Goal: Task Accomplishment & Management: Manage account settings

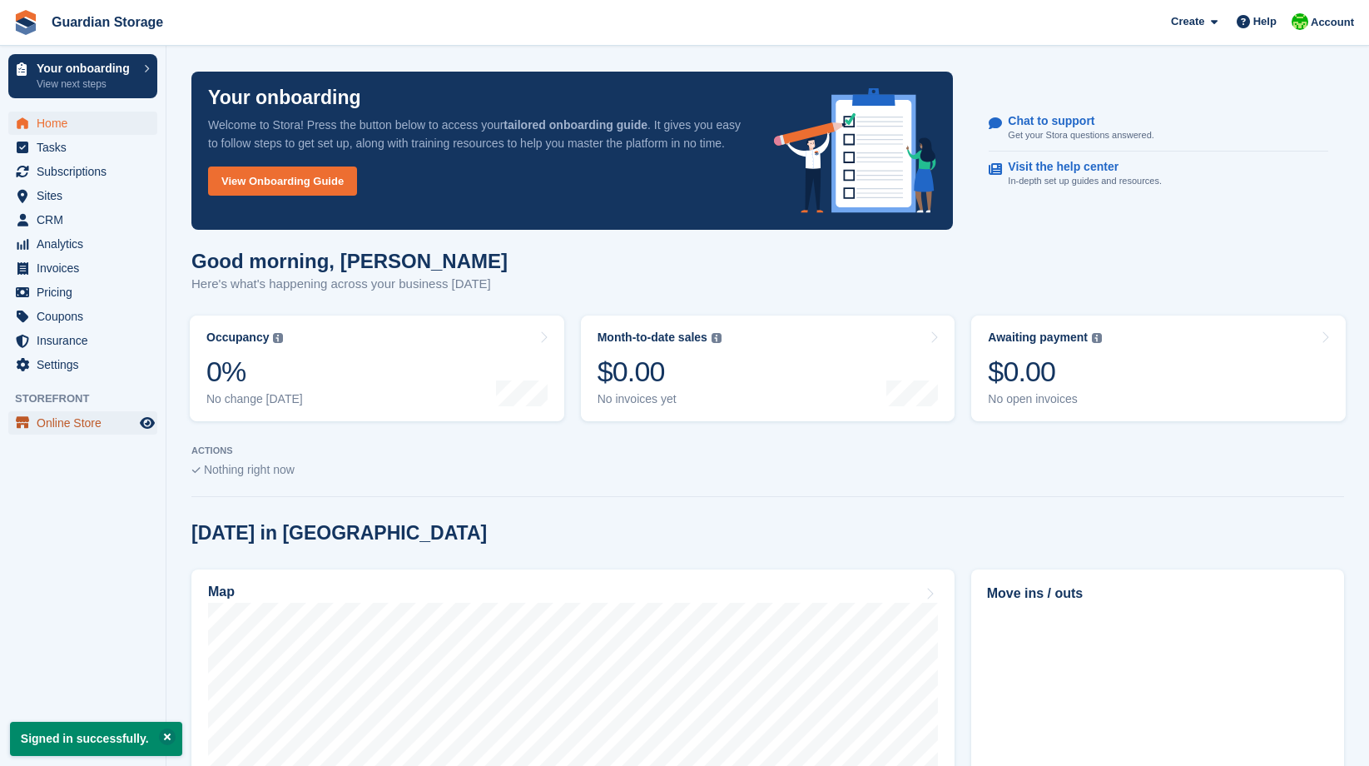
click at [72, 421] on span "Online Store" at bounding box center [87, 422] width 100 height 23
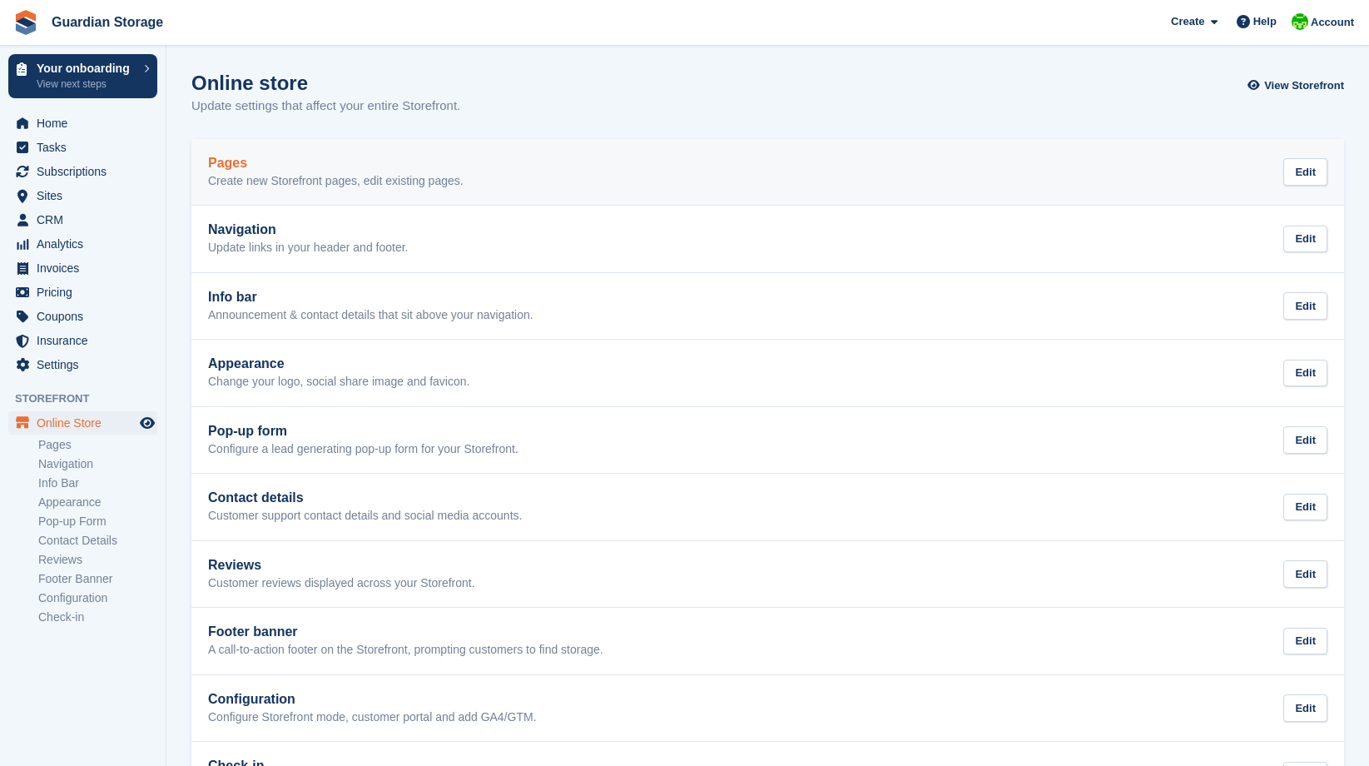
click at [538, 171] on div "Pages Create new Storefront pages, edit existing pages. Edit" at bounding box center [767, 172] width 1119 height 33
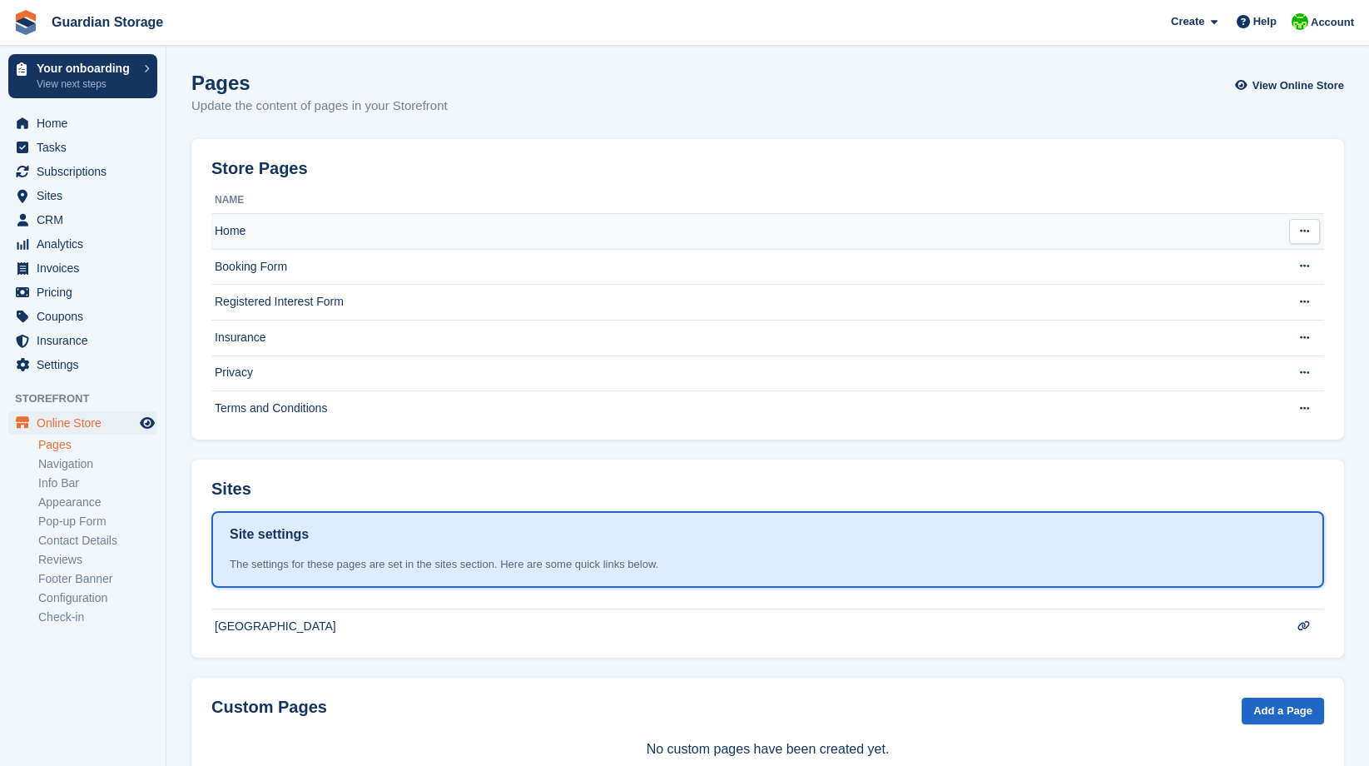
click at [354, 231] on td "Home" at bounding box center [739, 232] width 1057 height 36
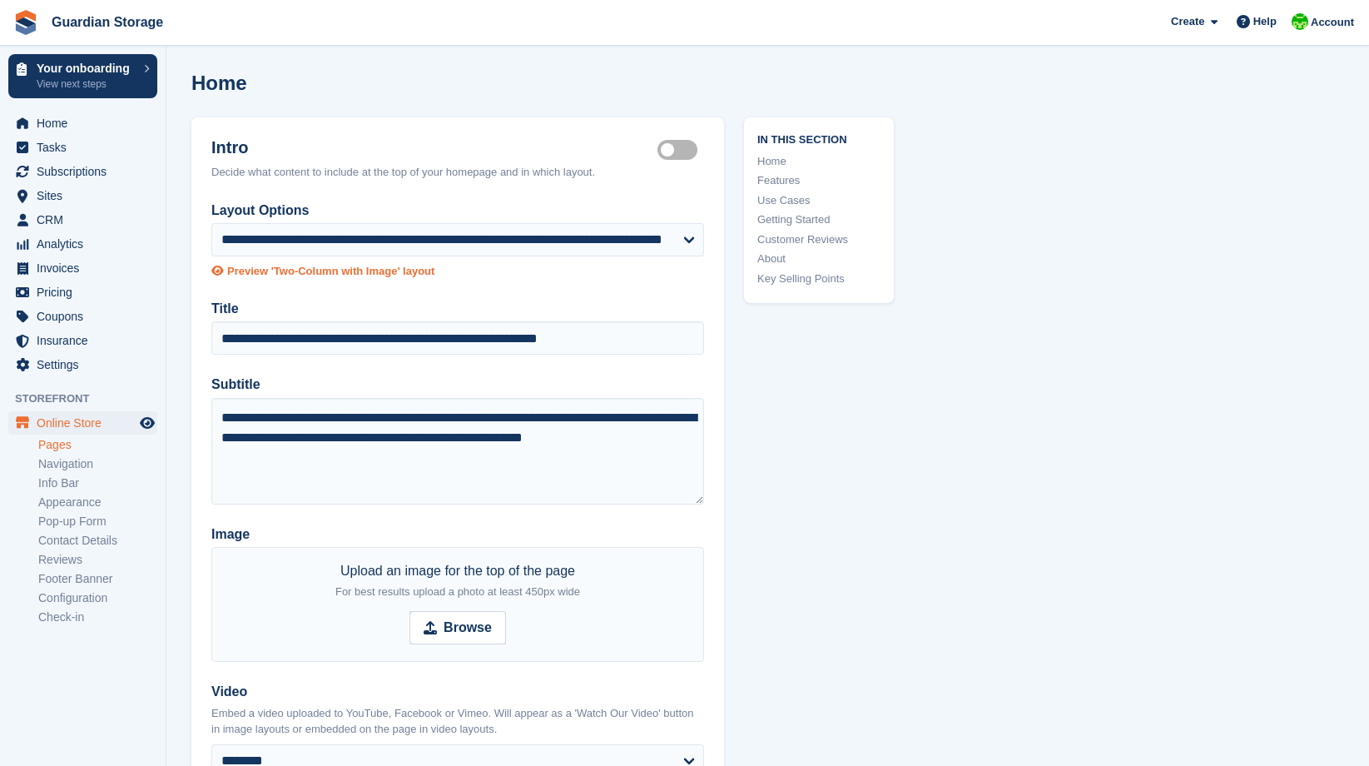
click at [218, 270] on icon at bounding box center [217, 270] width 12 height 11
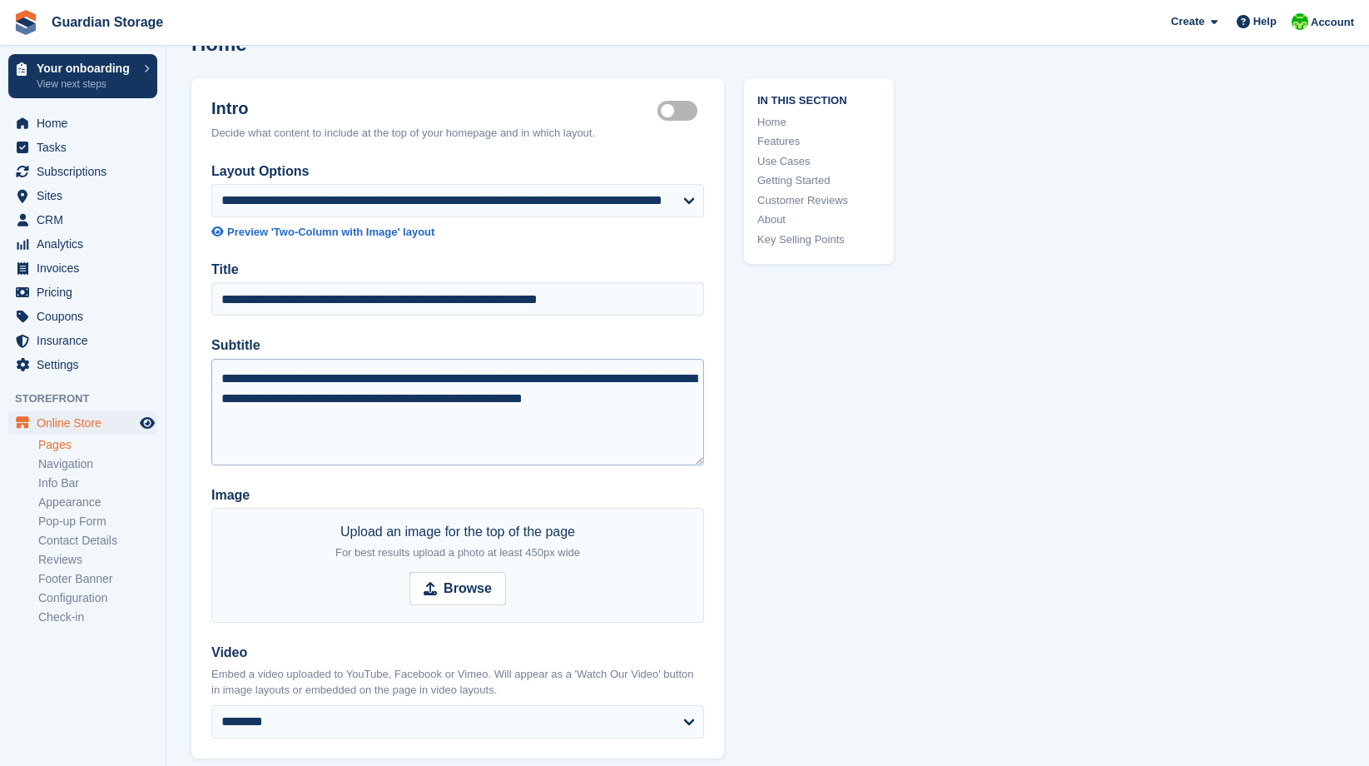
scroll to position [40, 0]
click at [82, 502] on link "Appearance" at bounding box center [97, 502] width 119 height 16
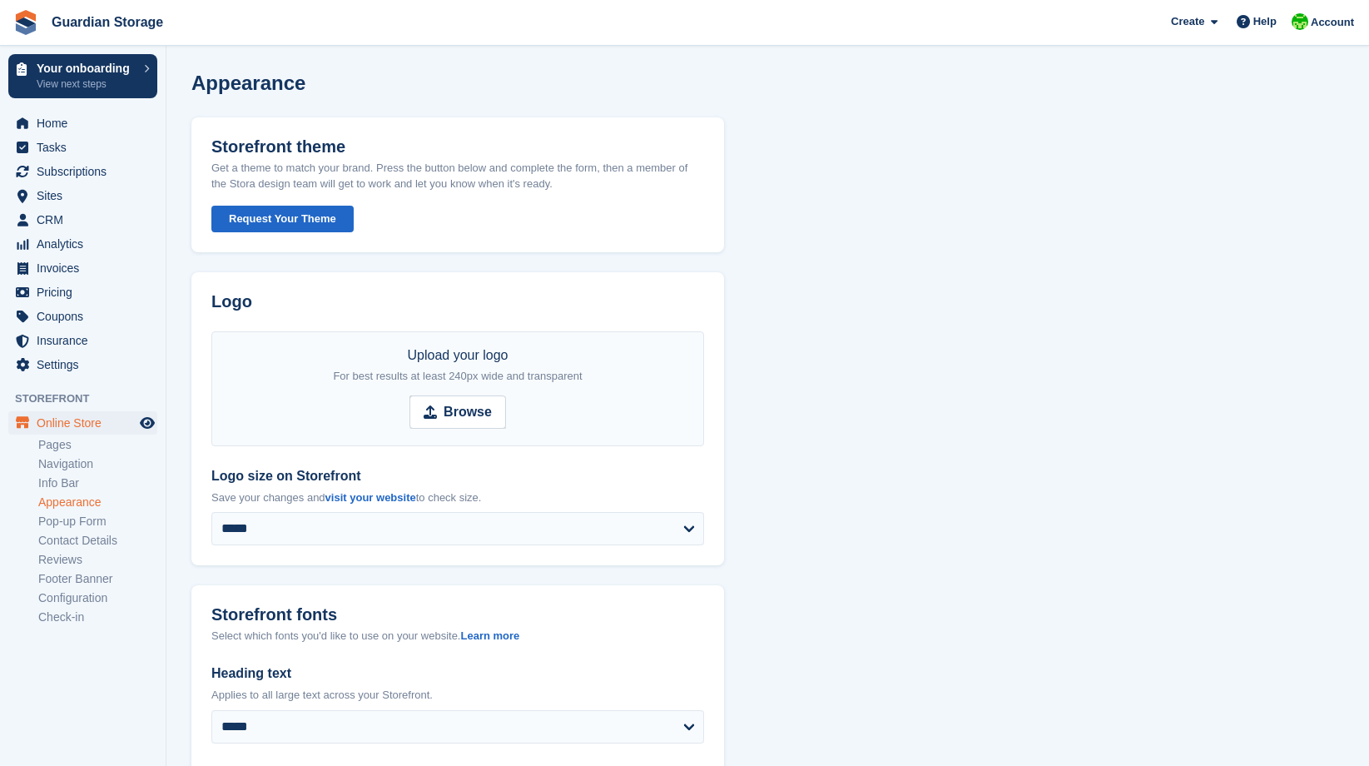
click at [304, 221] on button "Request Your Theme" at bounding box center [282, 219] width 142 height 27
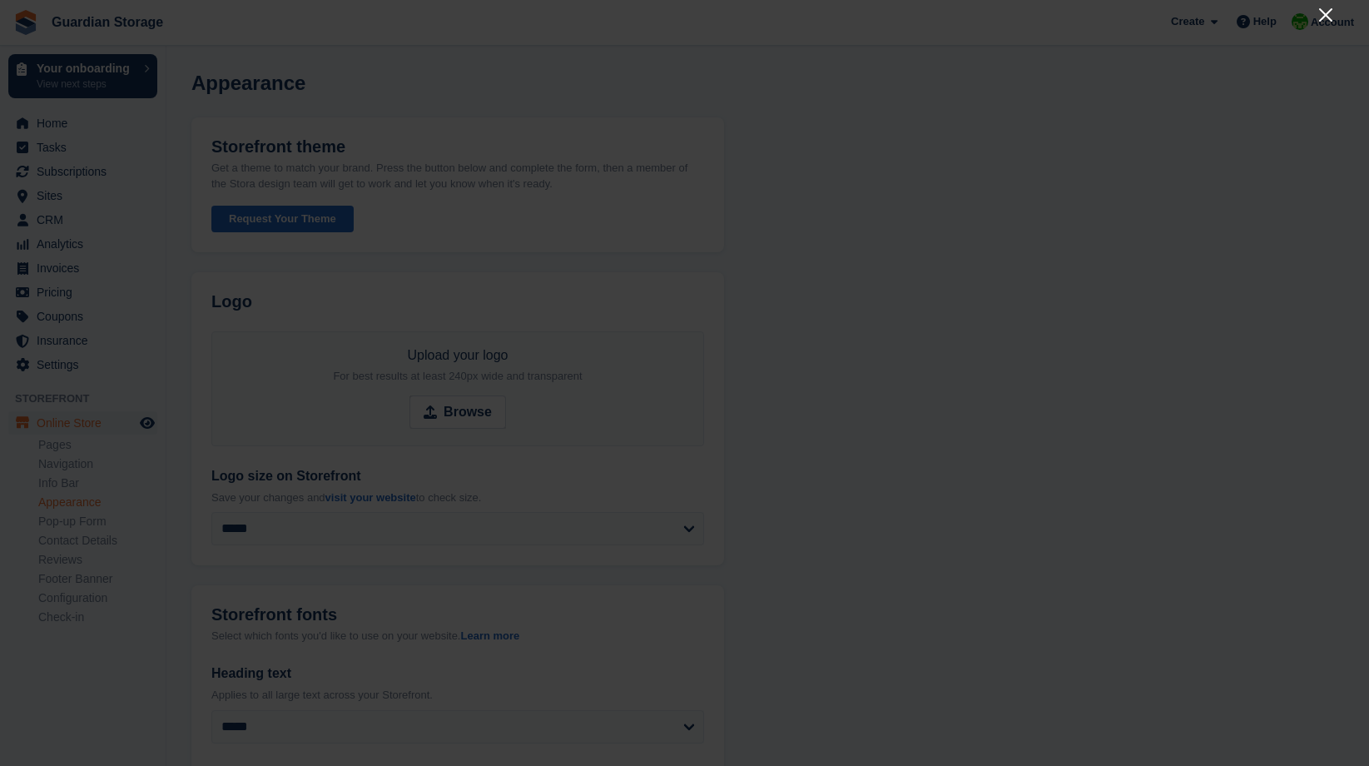
click at [1329, 17] on icon "Close" at bounding box center [1325, 14] width 13 height 13
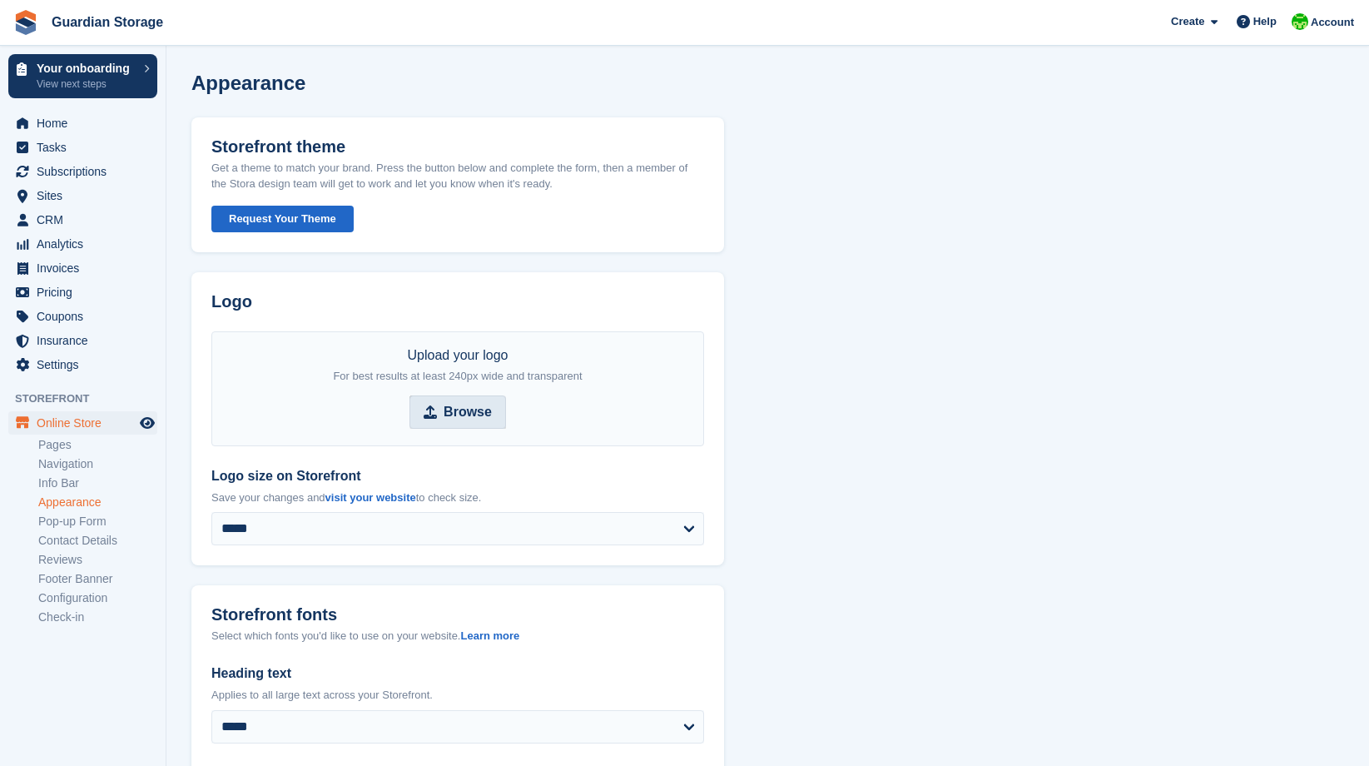
click at [479, 402] on strong "Browse" at bounding box center [468, 412] width 48 height 20
click at [479, 402] on input "Browse" at bounding box center [457, 411] width 97 height 33
type input "**********"
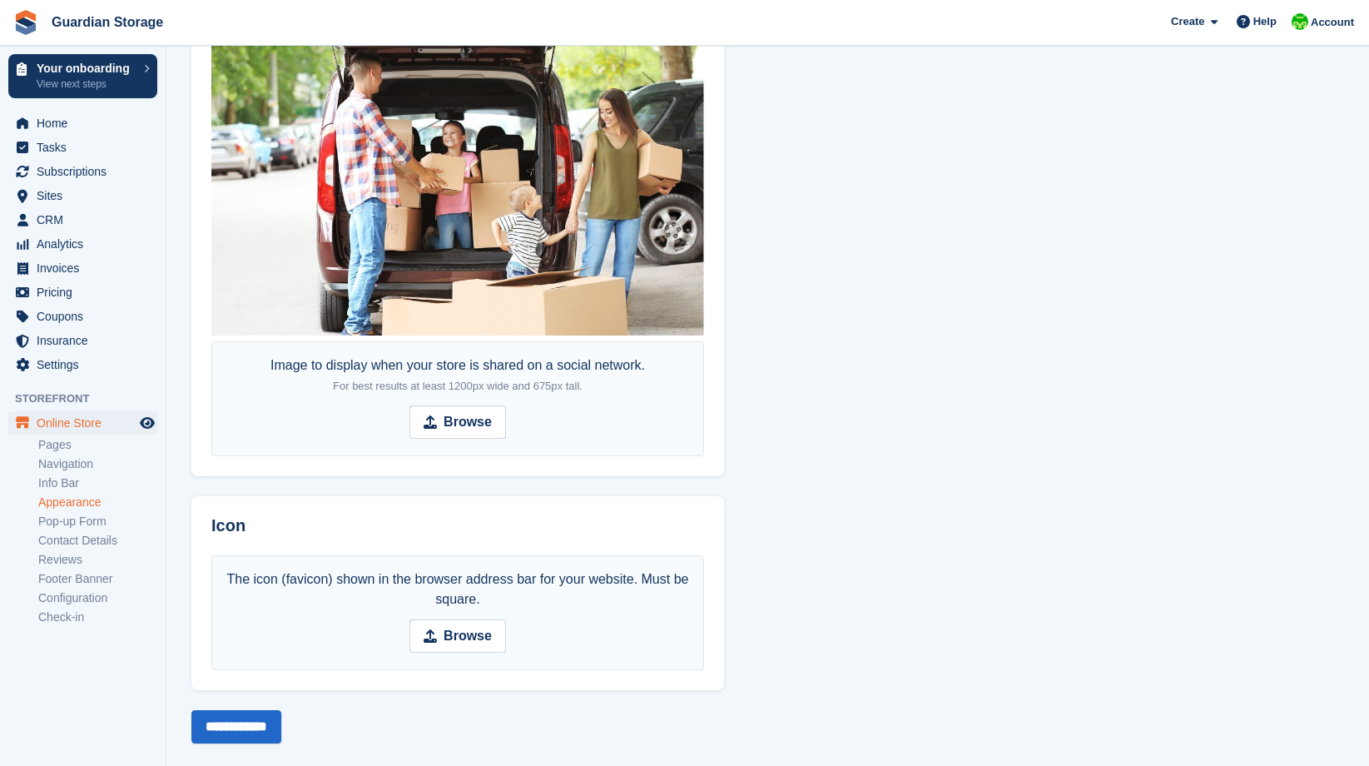
scroll to position [928, 0]
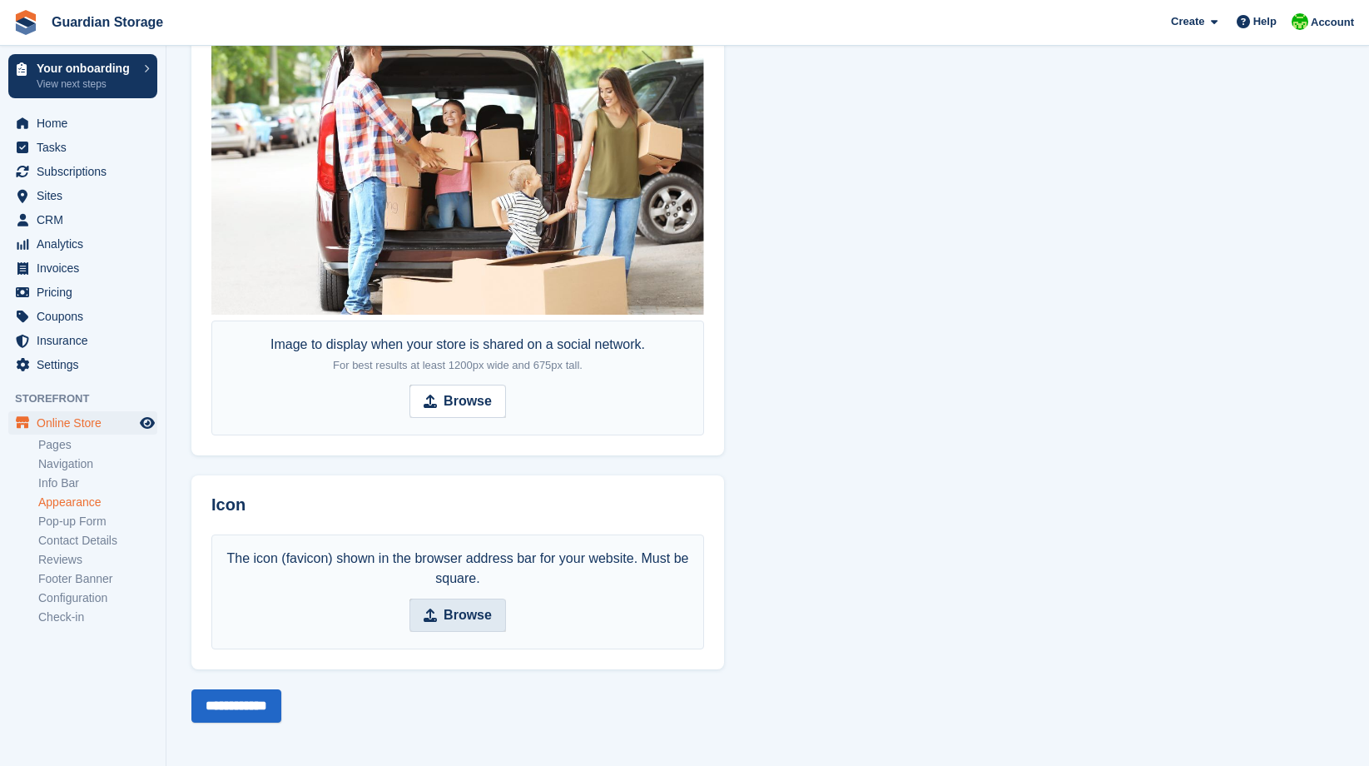
click at [464, 614] on strong "Browse" at bounding box center [468, 615] width 48 height 20
click at [464, 614] on input "Browse" at bounding box center [457, 614] width 97 height 33
type input "**********"
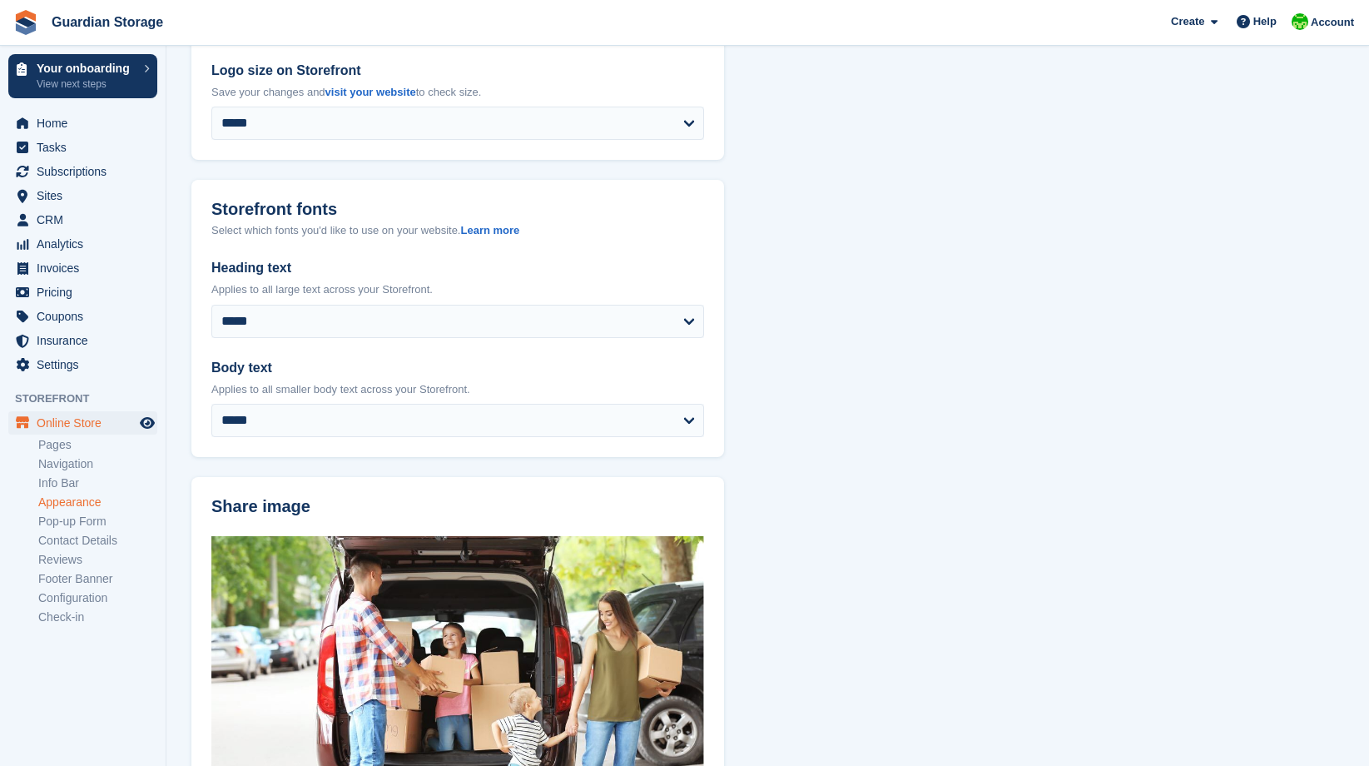
scroll to position [406, 0]
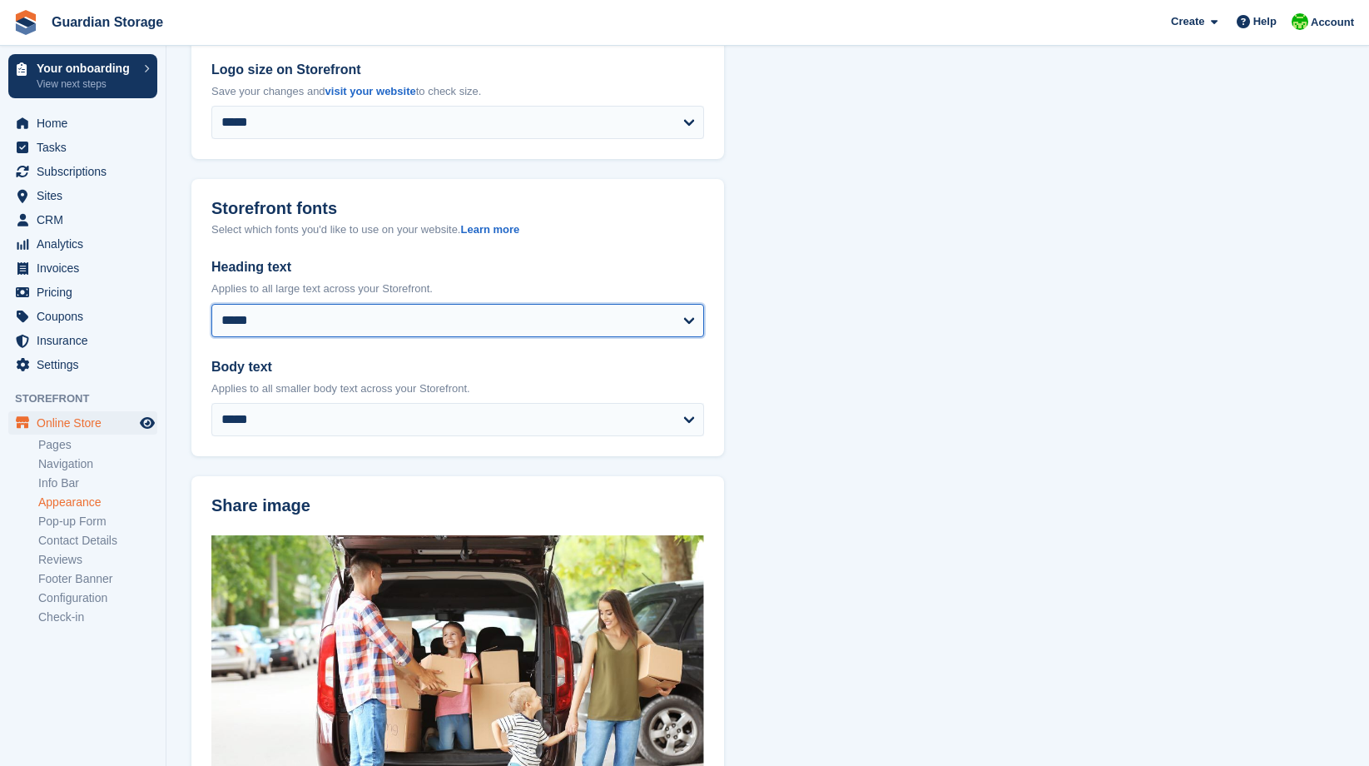
click at [439, 330] on select "**********" at bounding box center [457, 320] width 493 height 33
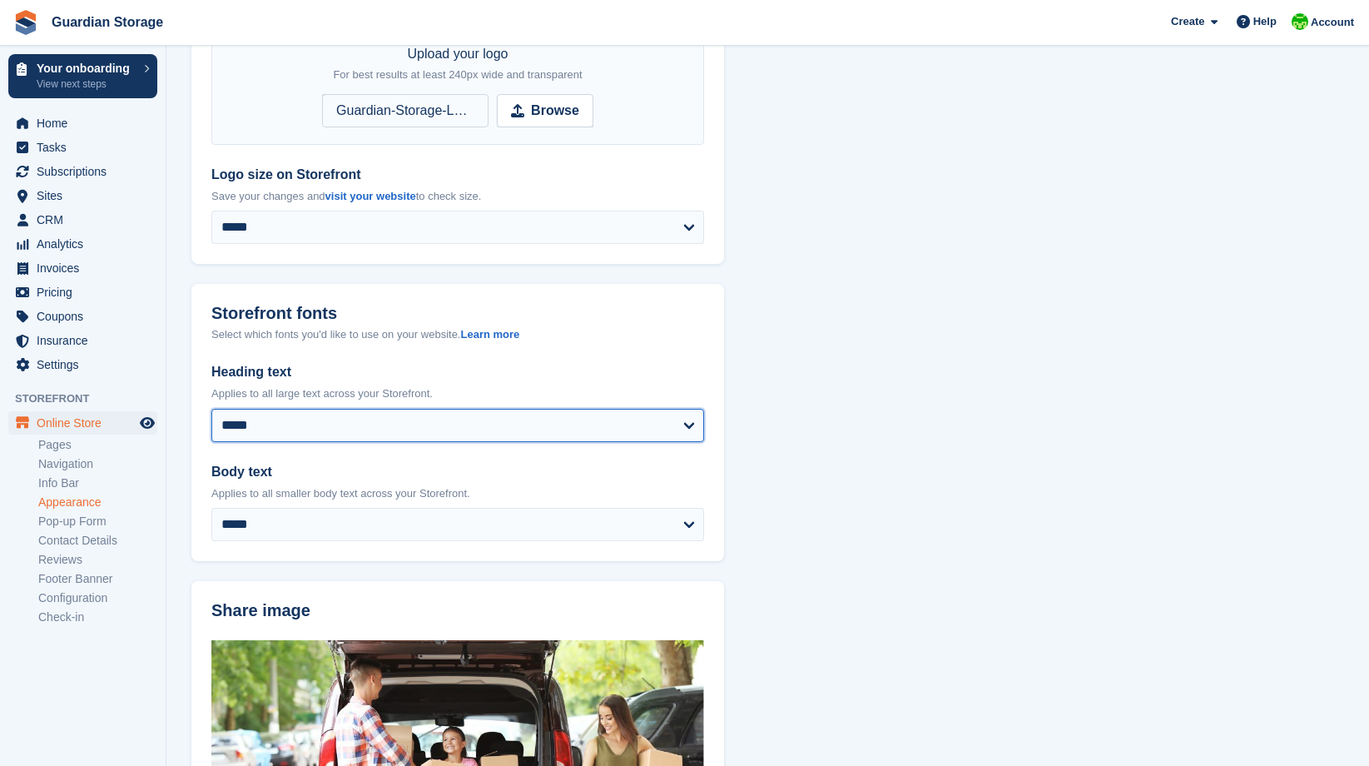
scroll to position [0, 0]
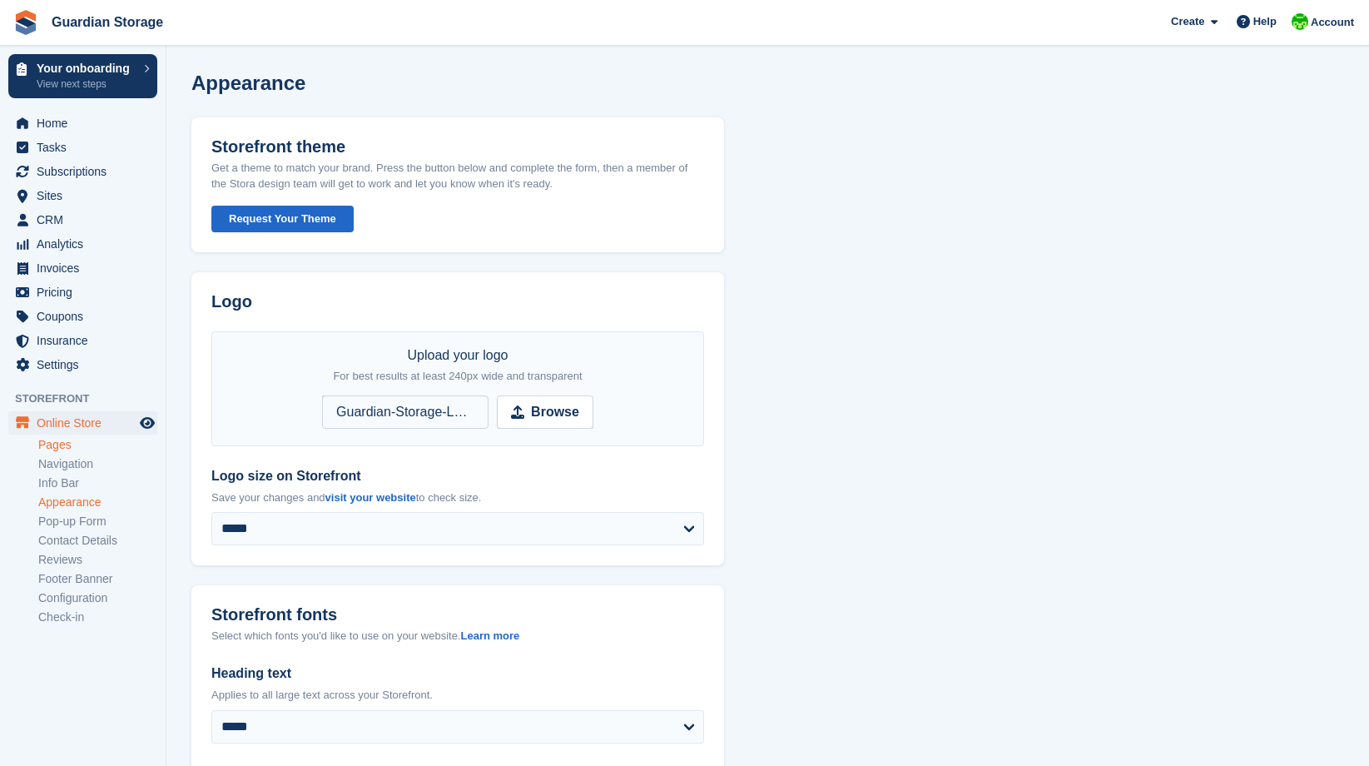
click at [49, 443] on link "Pages" at bounding box center [97, 445] width 119 height 16
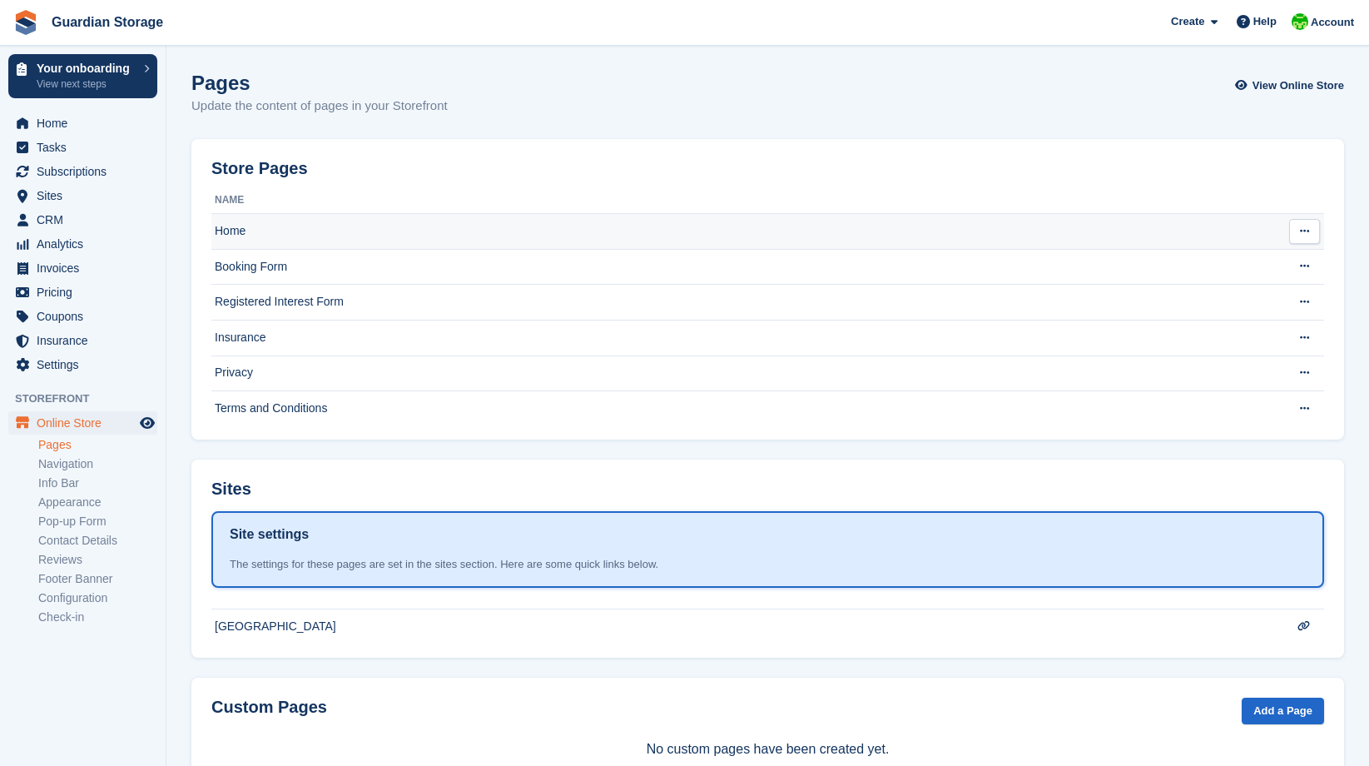
click at [237, 230] on td "Home" at bounding box center [739, 232] width 1057 height 36
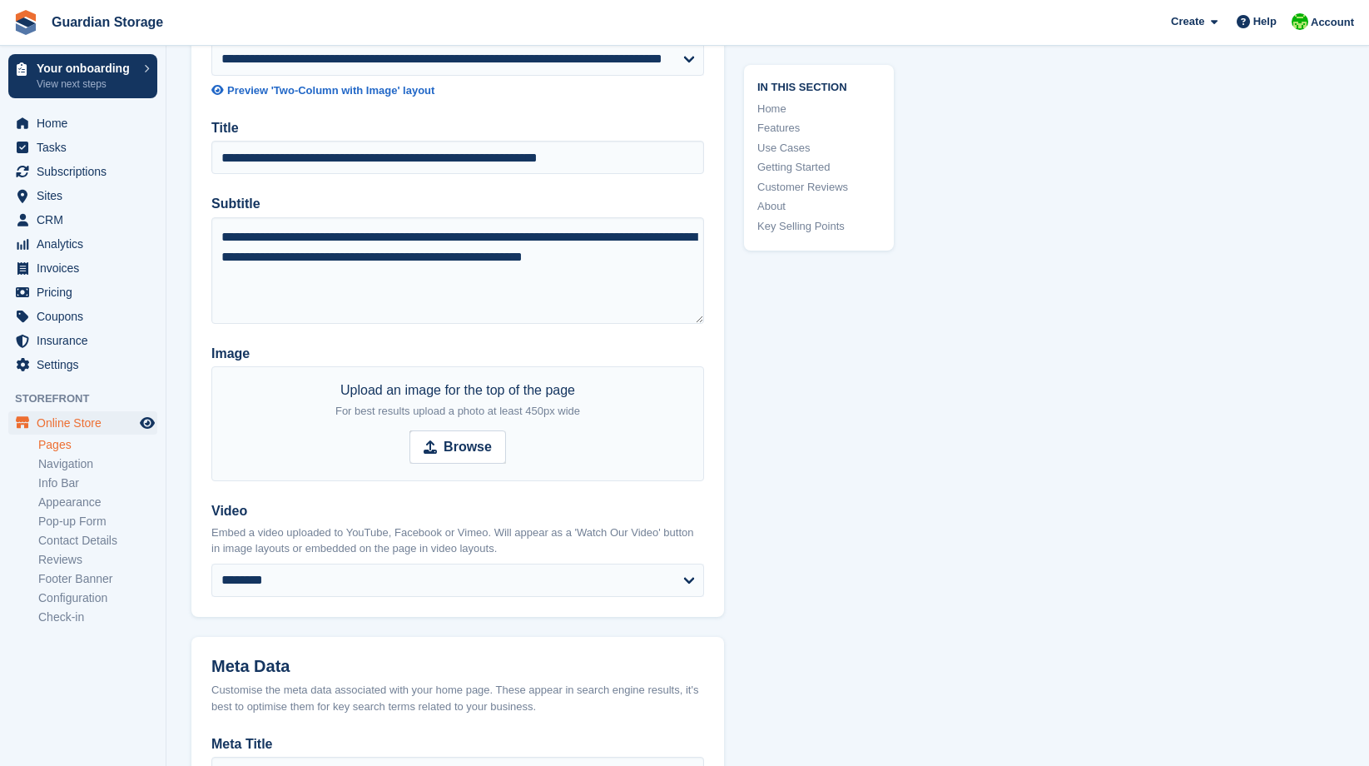
scroll to position [191, 0]
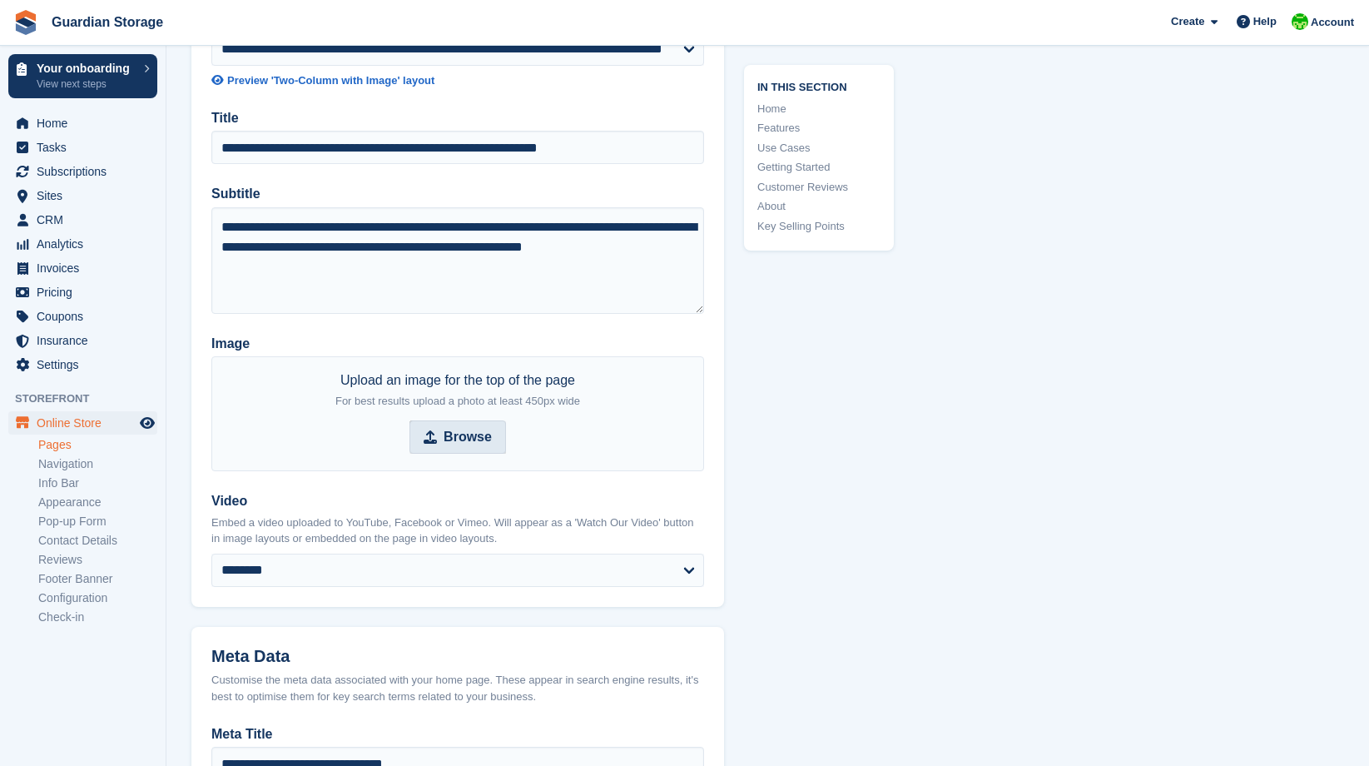
click at [468, 437] on strong "Browse" at bounding box center [468, 437] width 48 height 20
click at [468, 437] on input "Browse" at bounding box center [457, 436] width 97 height 33
type input "**********"
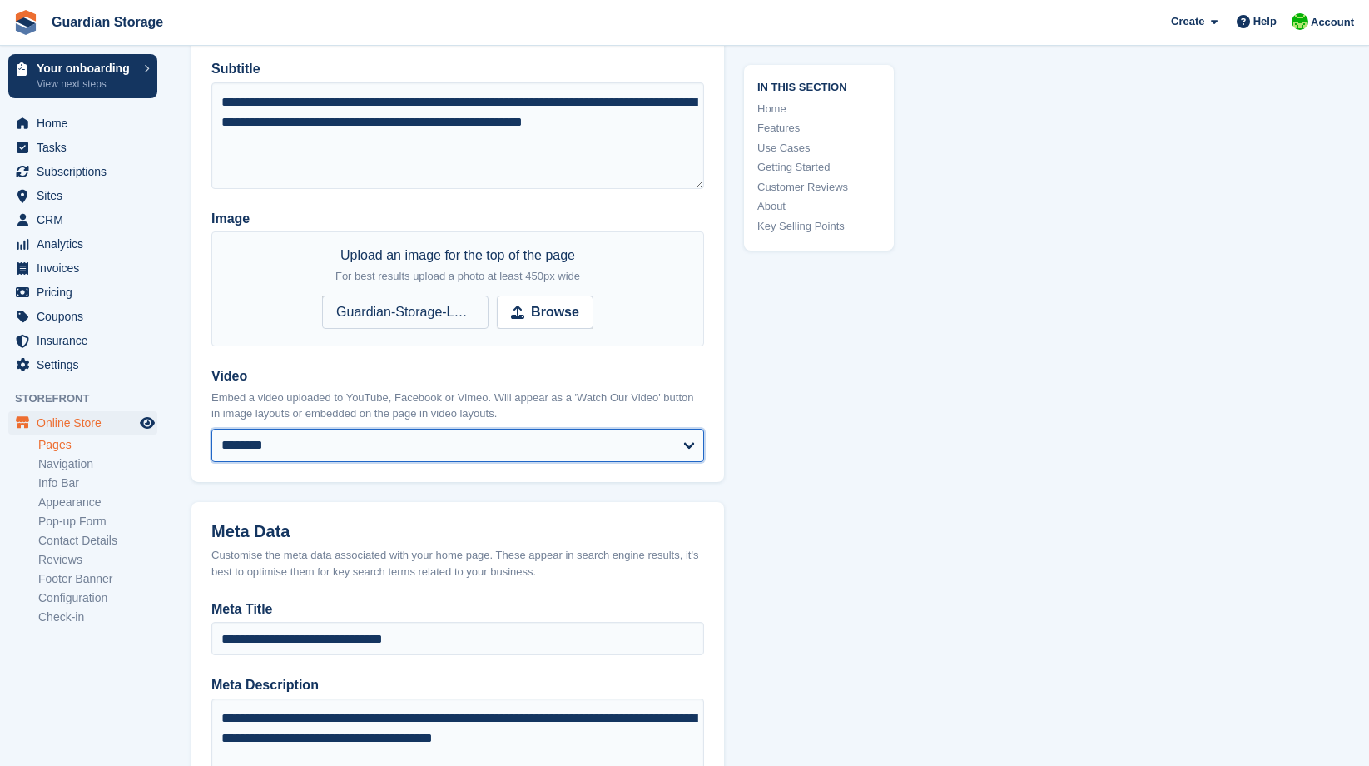
click at [550, 449] on select "******** ******** ***** *******" at bounding box center [457, 445] width 493 height 33
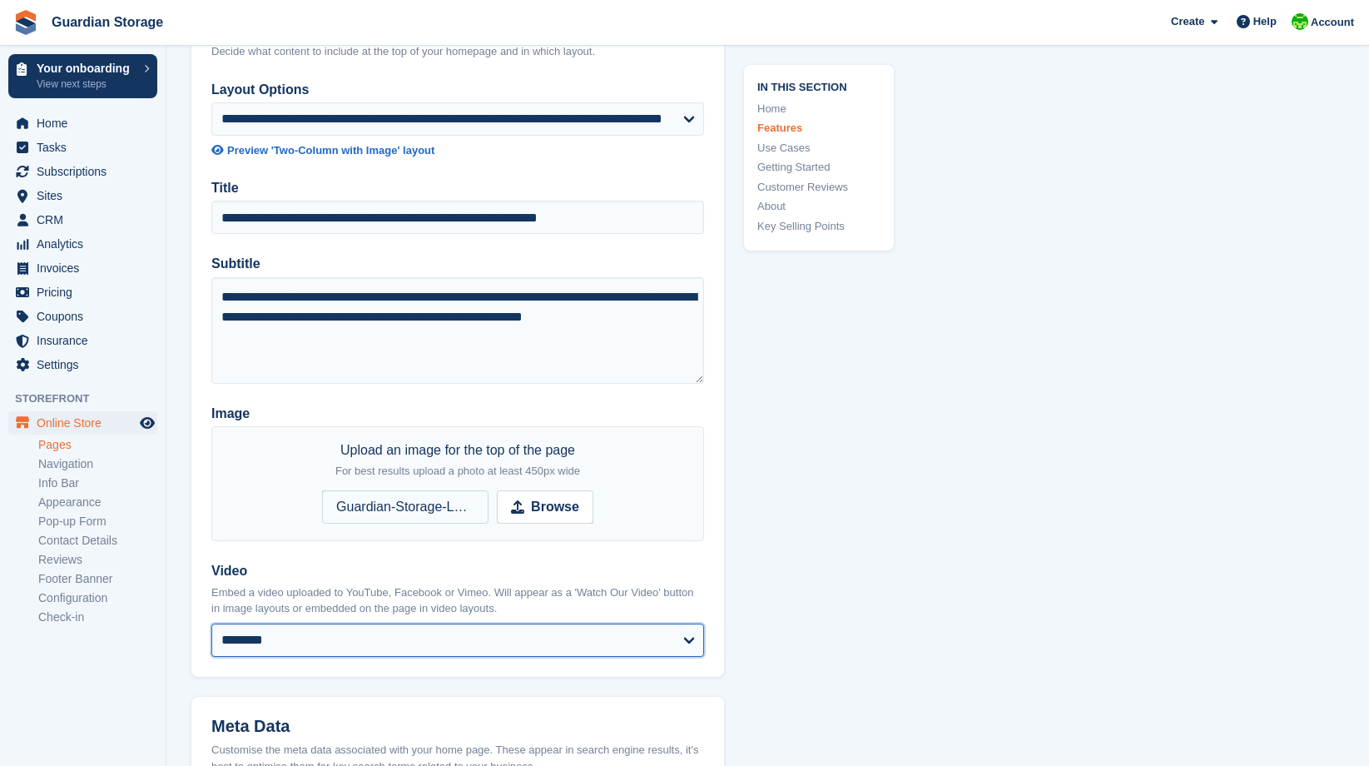
scroll to position [0, 0]
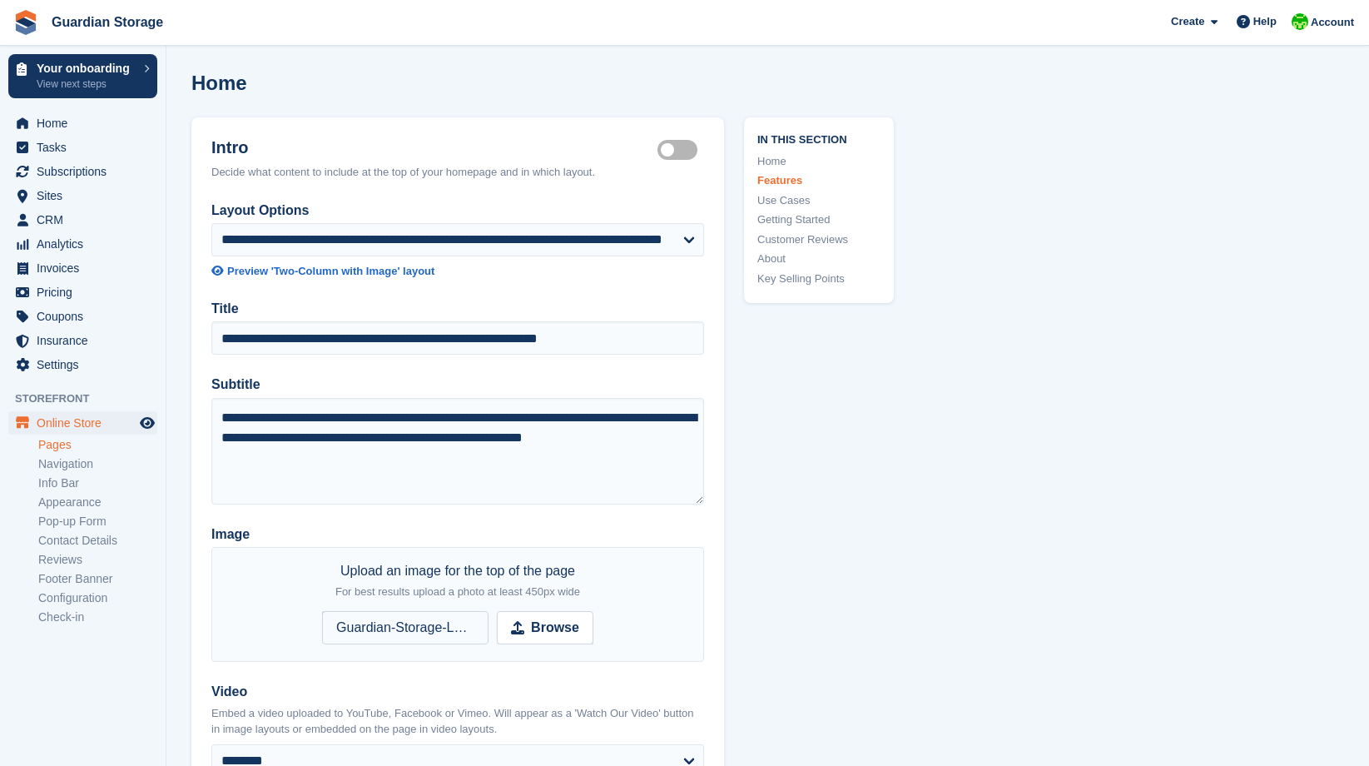
click at [77, 465] on link "Navigation" at bounding box center [97, 464] width 119 height 16
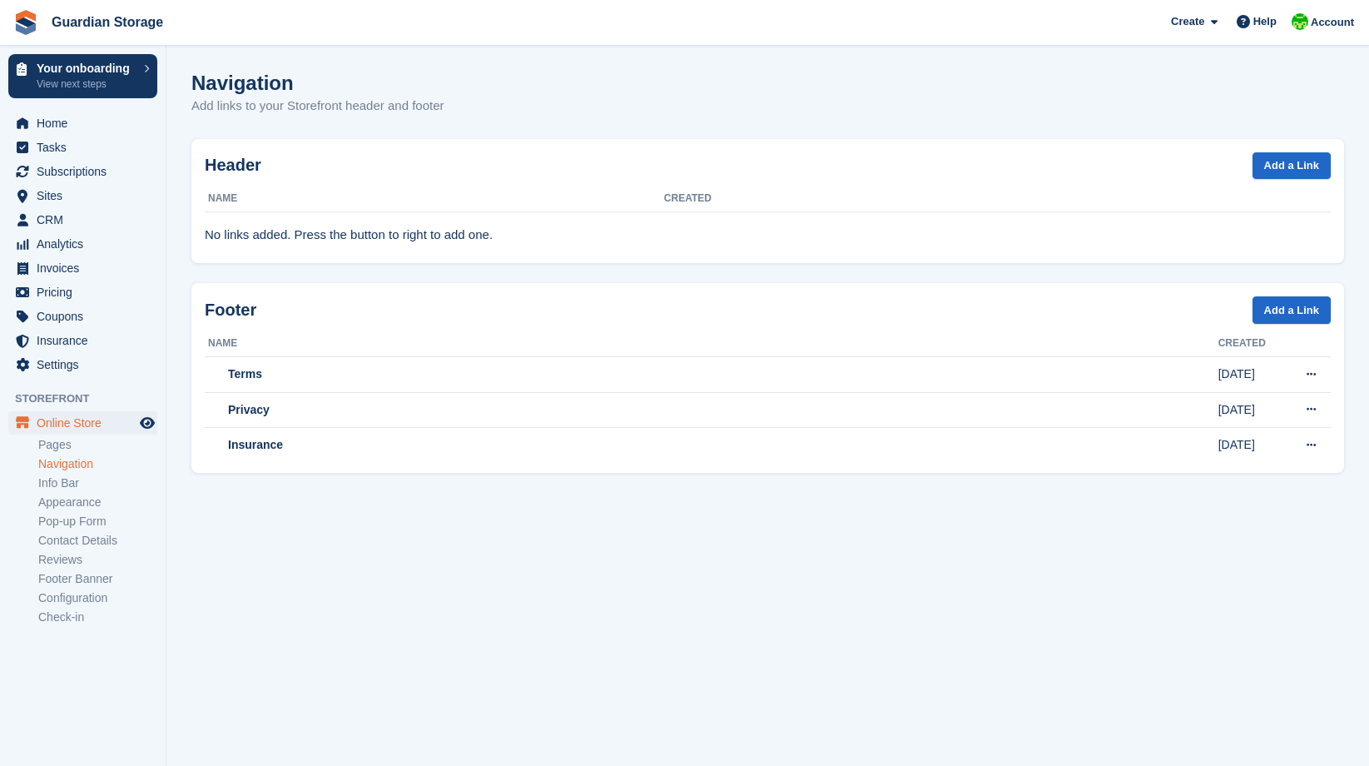
click at [72, 485] on link "Info Bar" at bounding box center [97, 483] width 119 height 16
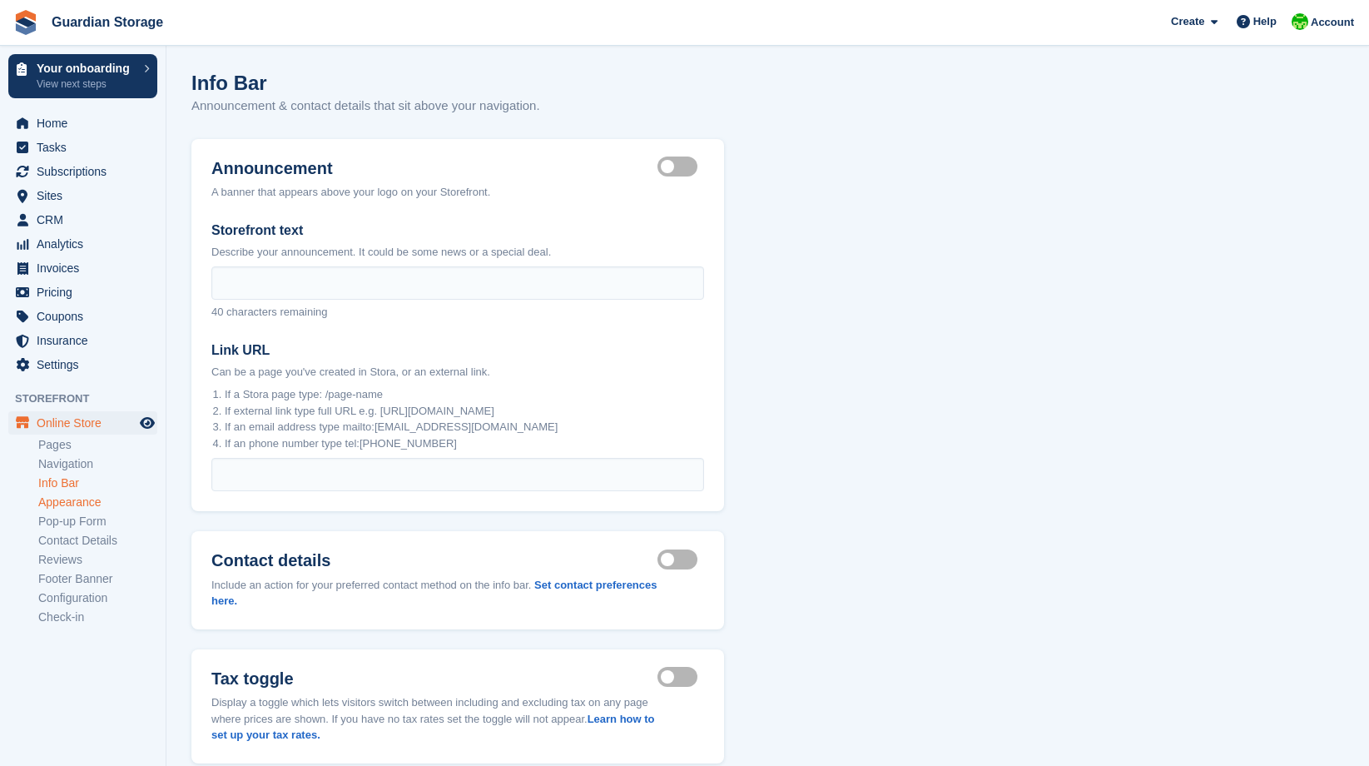
click at [74, 505] on link "Appearance" at bounding box center [97, 502] width 119 height 16
